Goal: Download file/media

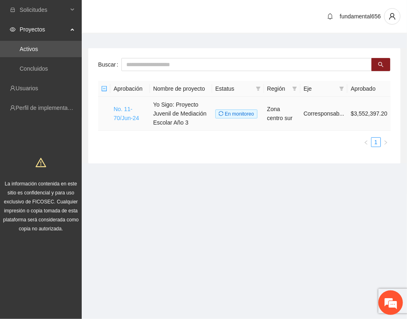
click at [123, 110] on link "No. 11-70/Jun-24" at bounding box center [126, 114] width 25 height 16
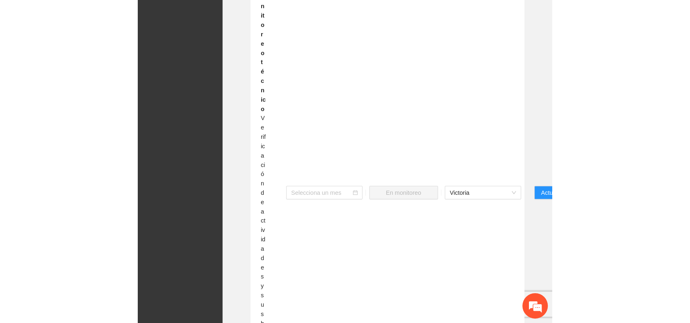
scroll to position [741, 0]
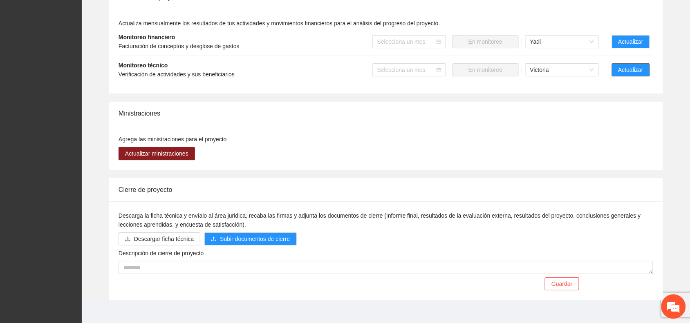
click at [407, 63] on button "Actualizar" at bounding box center [631, 69] width 38 height 13
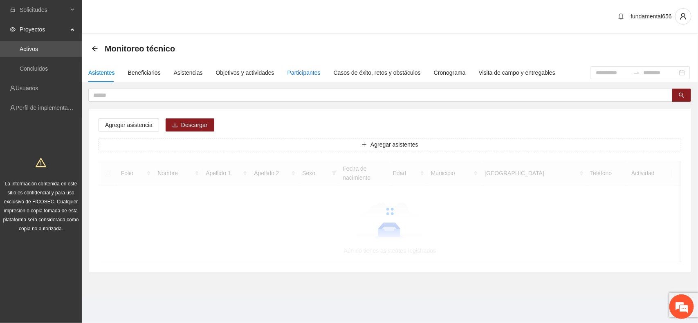
click at [300, 72] on div "Participantes" at bounding box center [303, 72] width 33 height 9
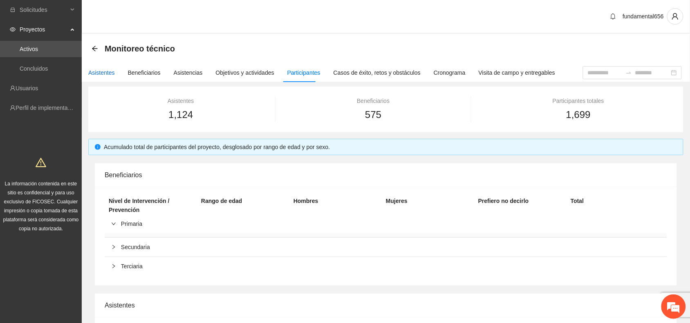
click at [93, 71] on div "Asistentes" at bounding box center [101, 72] width 27 height 9
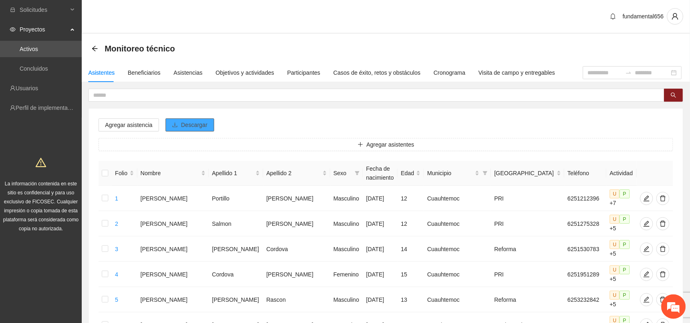
click at [205, 125] on span "Descargar" at bounding box center [194, 125] width 27 height 9
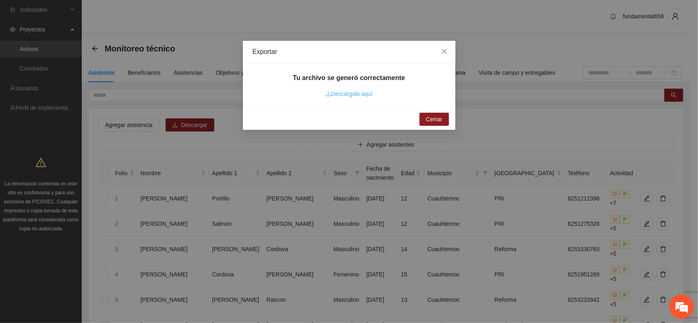
click at [359, 93] on link "Descárgalo aquí" at bounding box center [349, 94] width 47 height 7
click at [407, 49] on icon "close" at bounding box center [444, 51] width 7 height 7
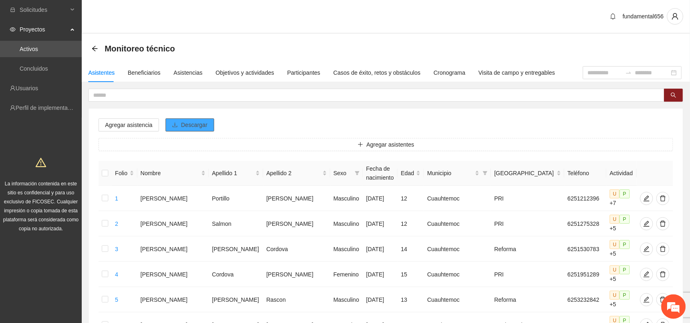
click at [193, 125] on span "Descargar" at bounding box center [194, 125] width 27 height 9
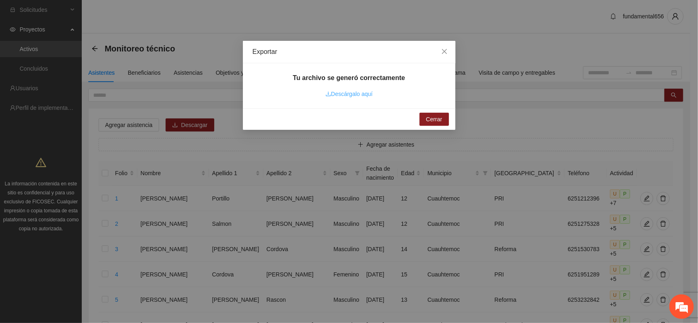
click at [332, 93] on link "Descárgalo aquí" at bounding box center [349, 94] width 47 height 7
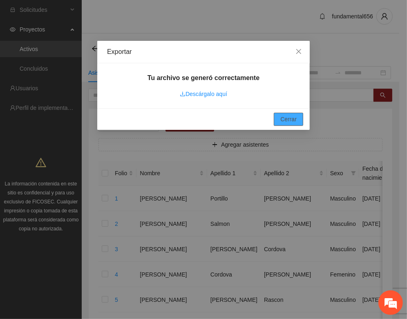
click at [284, 120] on span "Cerrar" at bounding box center [289, 119] width 16 height 9
